Goal: Transaction & Acquisition: Book appointment/travel/reservation

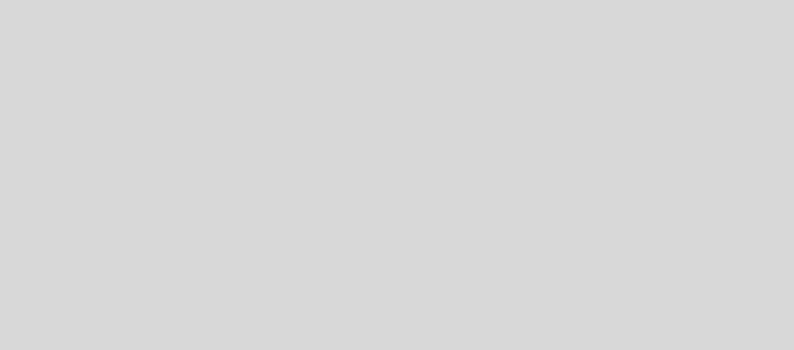
select select "pt"
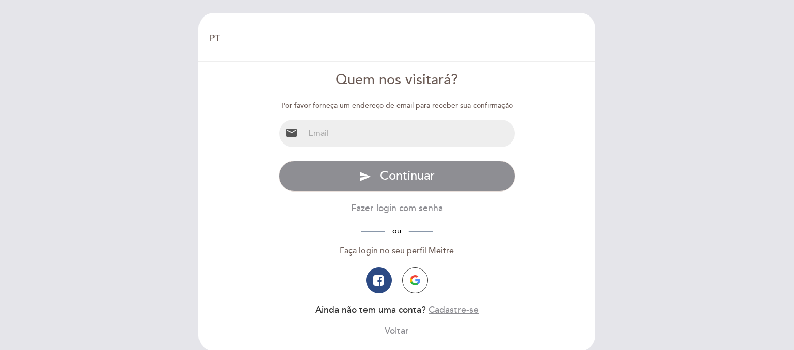
click at [415, 141] on input "email" at bounding box center [409, 133] width 211 height 27
type input "ticicremona@hotmail.com"
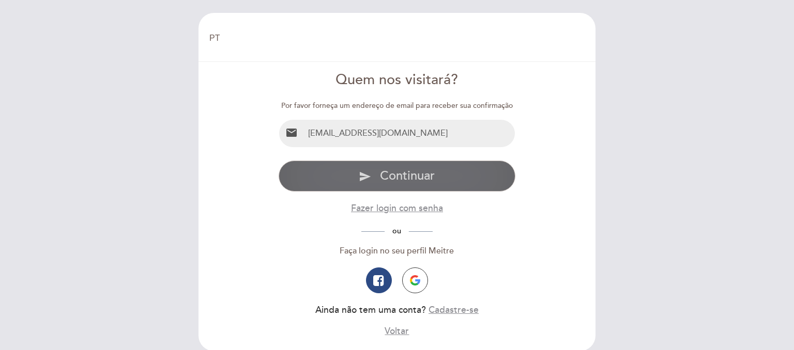
click at [420, 184] on button "send Continuar" at bounding box center [396, 176] width 237 height 31
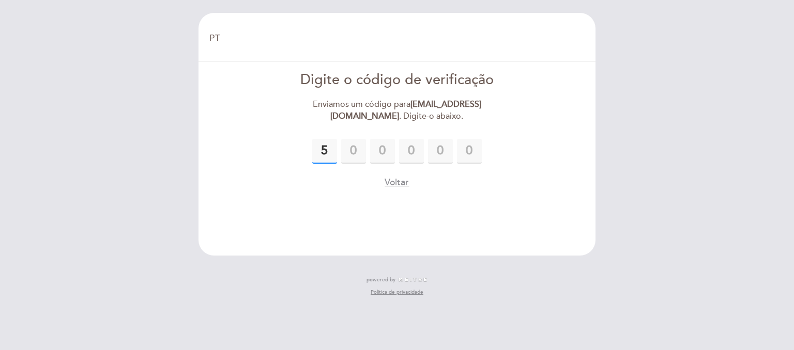
type input "5"
type input "8"
type input "2"
type input "0"
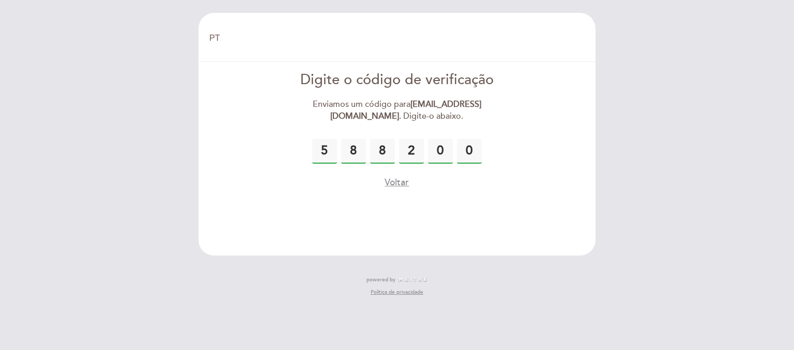
type input "0"
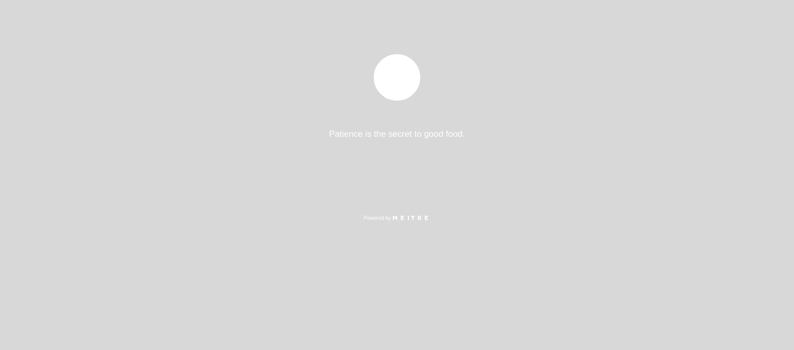
select select "pt"
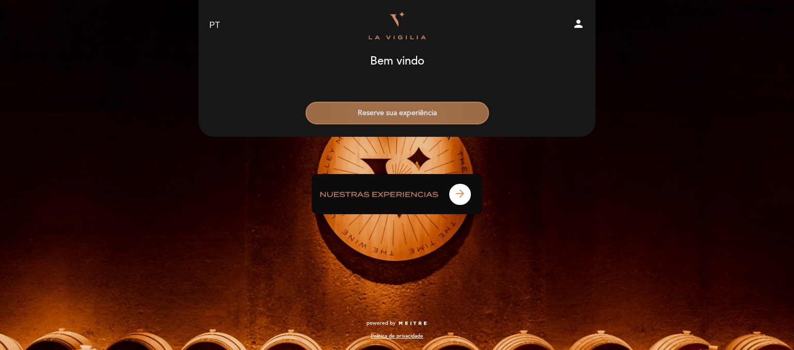
click at [413, 119] on button "Reserve sua experiência" at bounding box center [396, 113] width 183 height 23
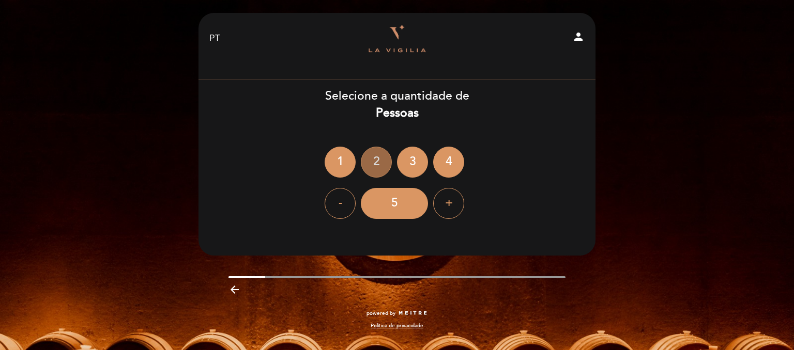
click at [376, 167] on div "2" at bounding box center [376, 162] width 31 height 31
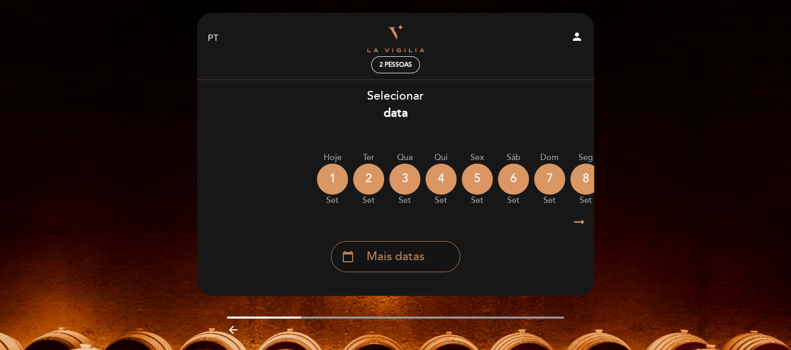
click at [411, 259] on span "Mais datas" at bounding box center [395, 257] width 58 height 17
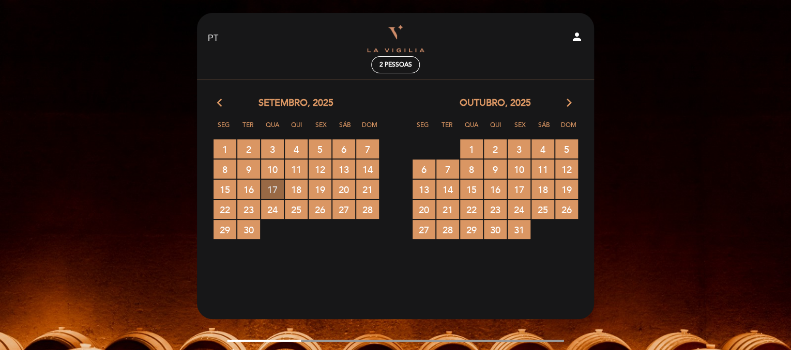
click at [274, 188] on span "17 RESERVAS DISPONÍVEIS" at bounding box center [272, 189] width 23 height 19
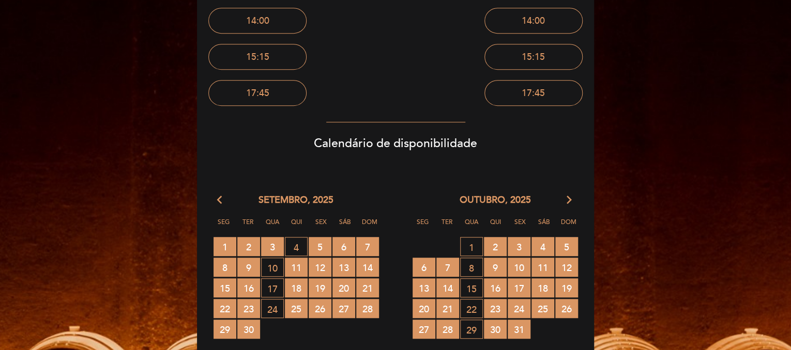
scroll to position [250, 0]
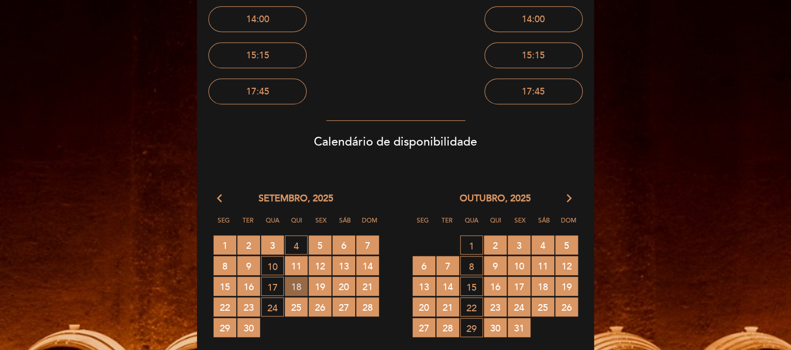
click at [299, 284] on span "18 RESERVAS DISPONÍVEIS" at bounding box center [296, 286] width 23 height 19
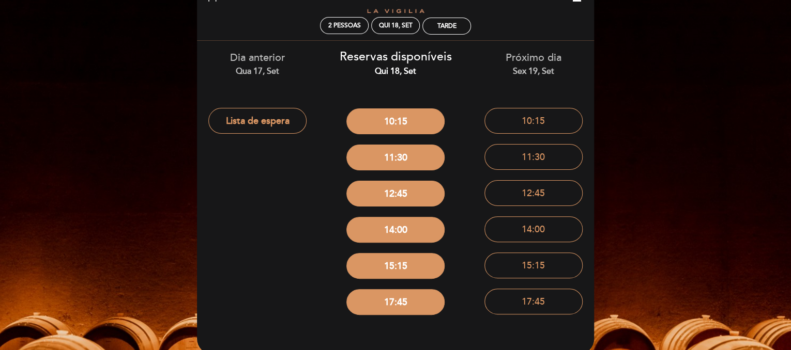
scroll to position [0, 0]
